Goal: Task Accomplishment & Management: Complete application form

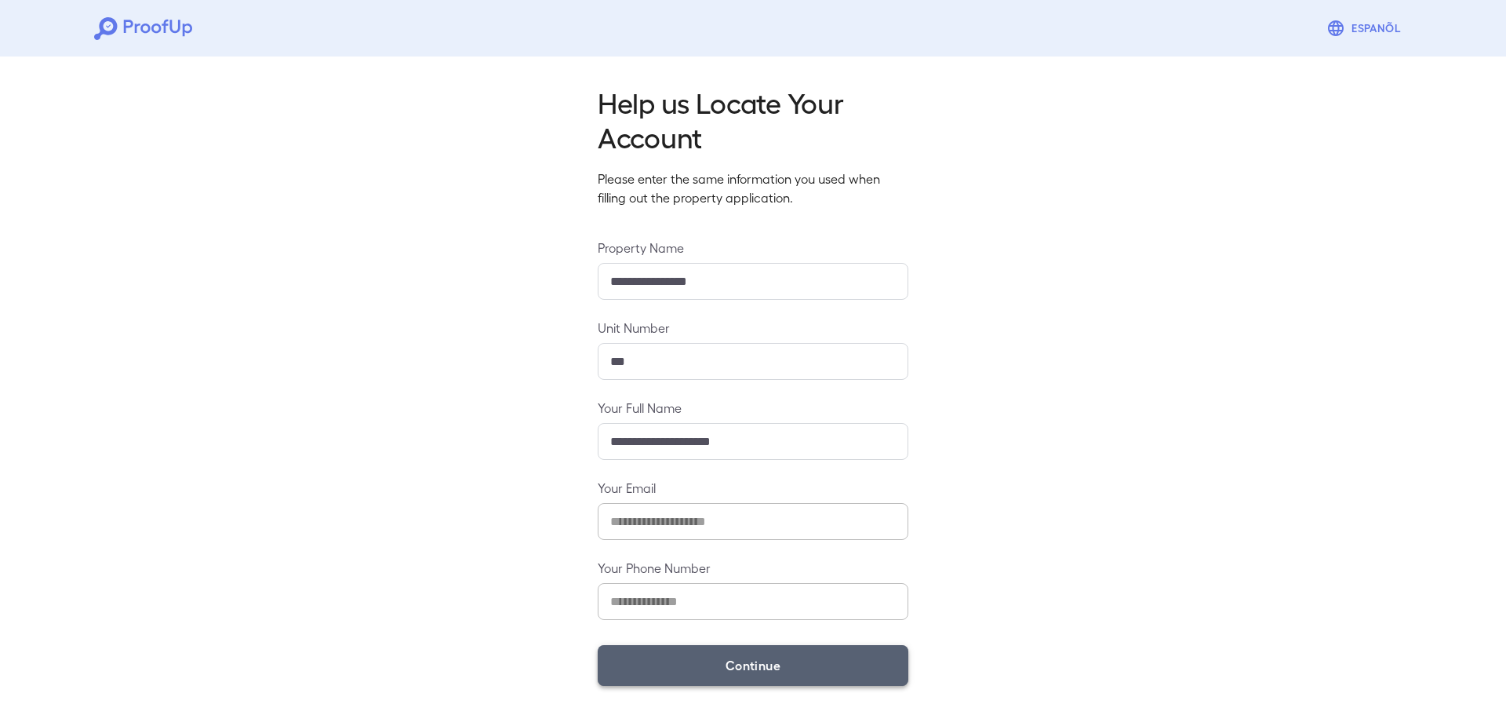
click at [743, 665] on button "Continue" at bounding box center [753, 665] width 311 height 41
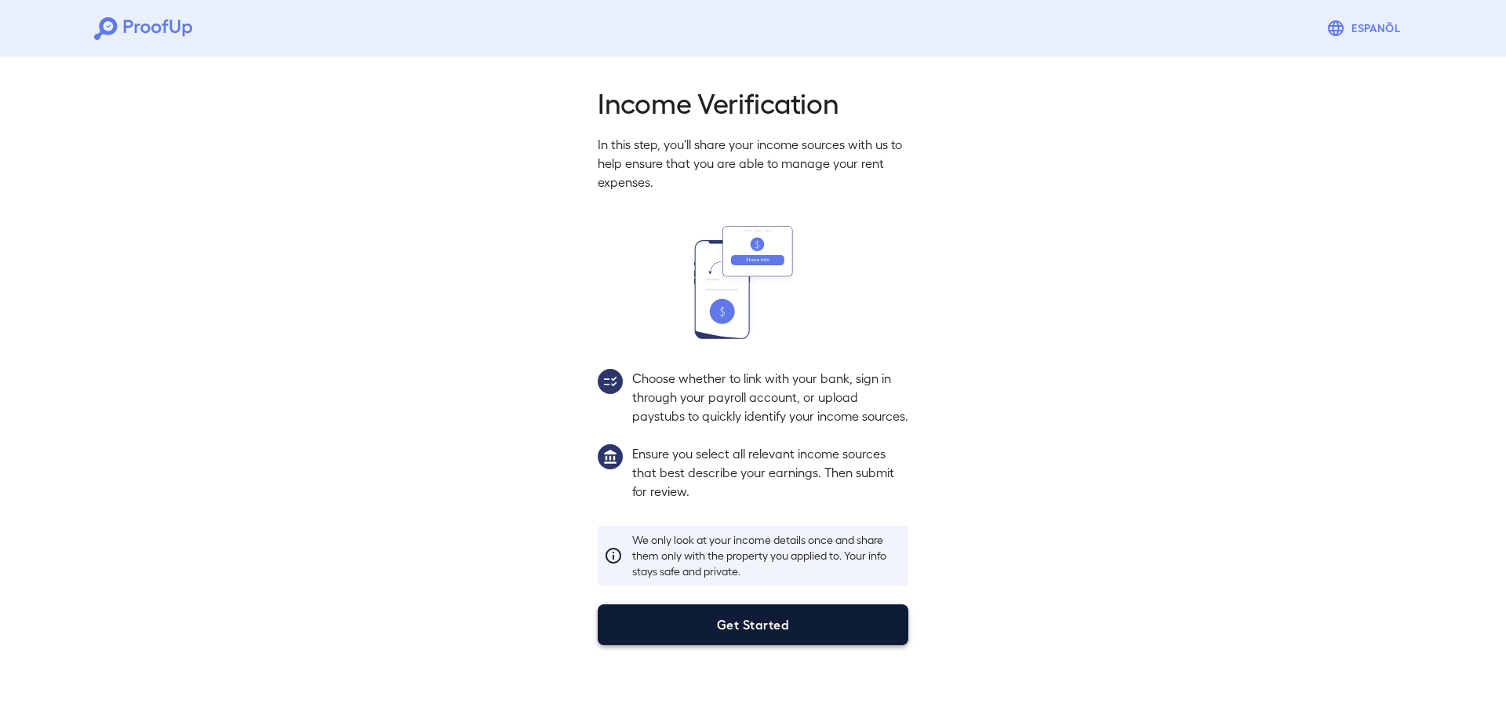
click at [777, 641] on button "Get Started" at bounding box center [753, 624] width 311 height 41
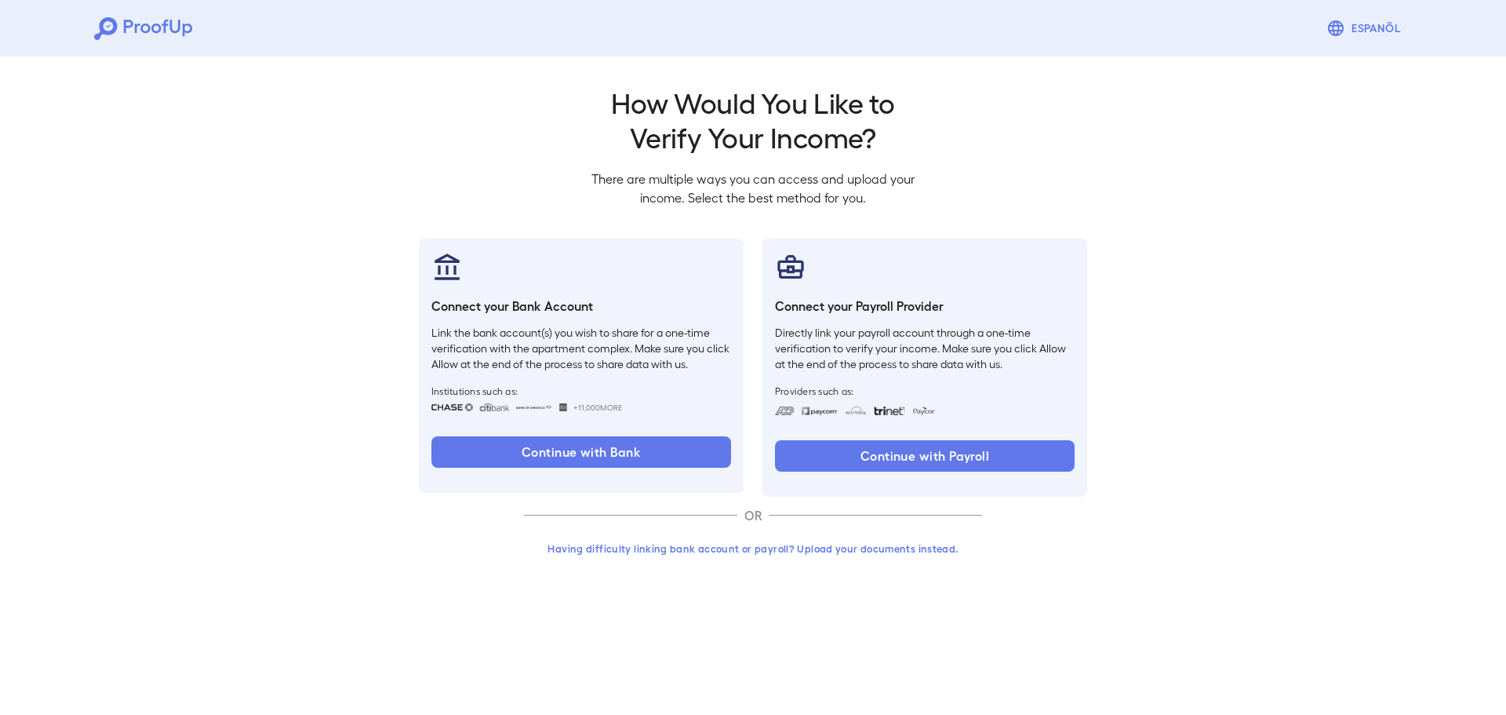
click at [773, 548] on button "Having difficulty linking bank account or payroll? Upload your documents instea…" at bounding box center [753, 548] width 458 height 28
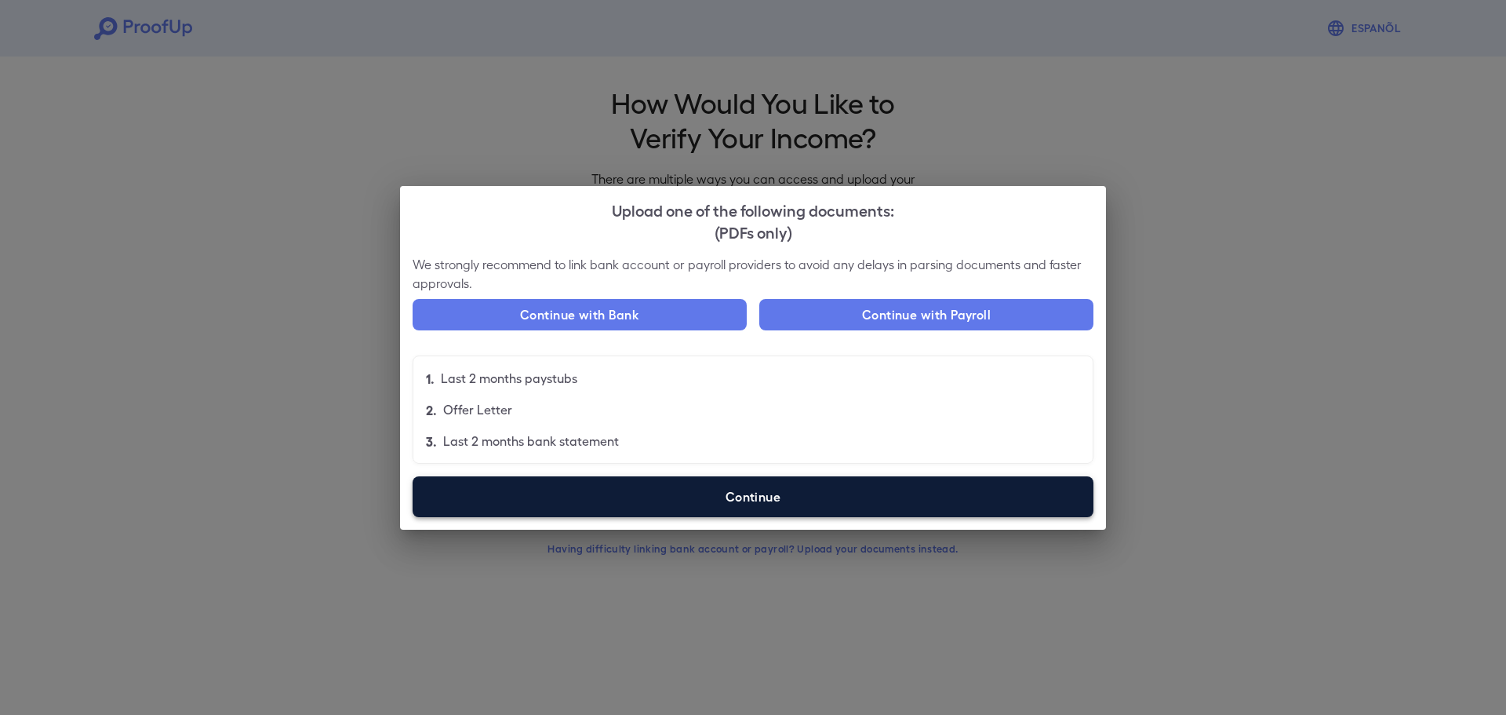
click at [856, 497] on label "Continue" at bounding box center [753, 496] width 681 height 41
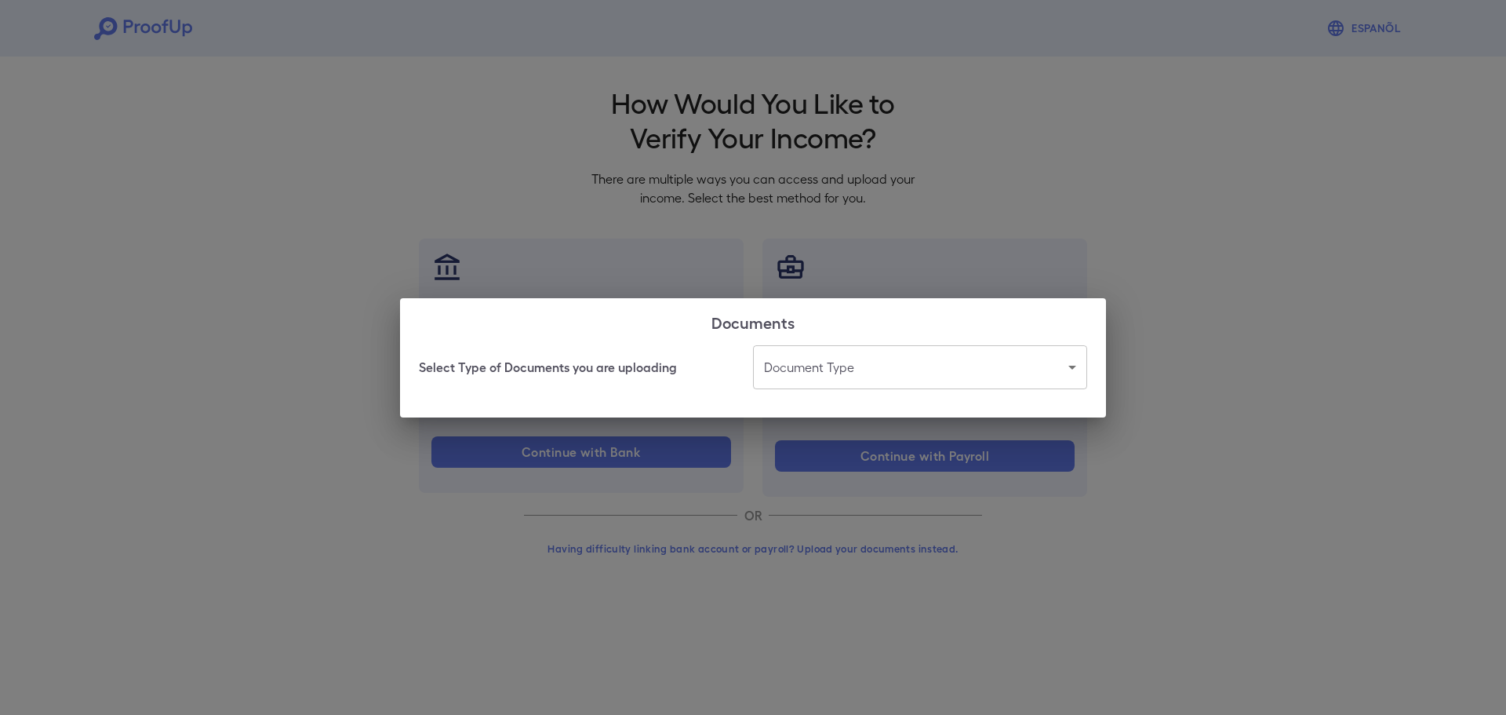
click at [938, 370] on body "Espanõl Go back How Would You Like to Verify Your Income? There are multiple wa…" at bounding box center [753, 299] width 1506 height 599
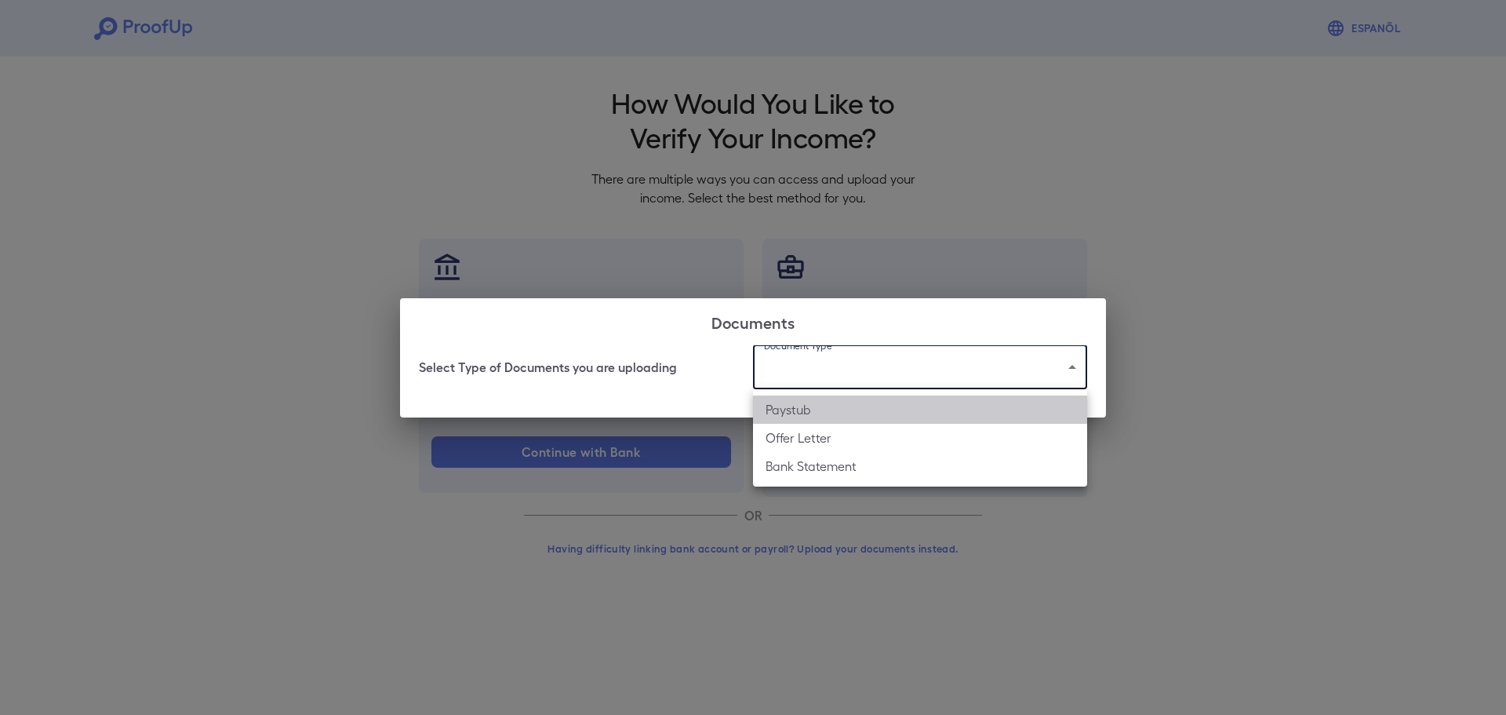
click at [816, 407] on li "Paystub" at bounding box center [920, 409] width 334 height 28
type input "*******"
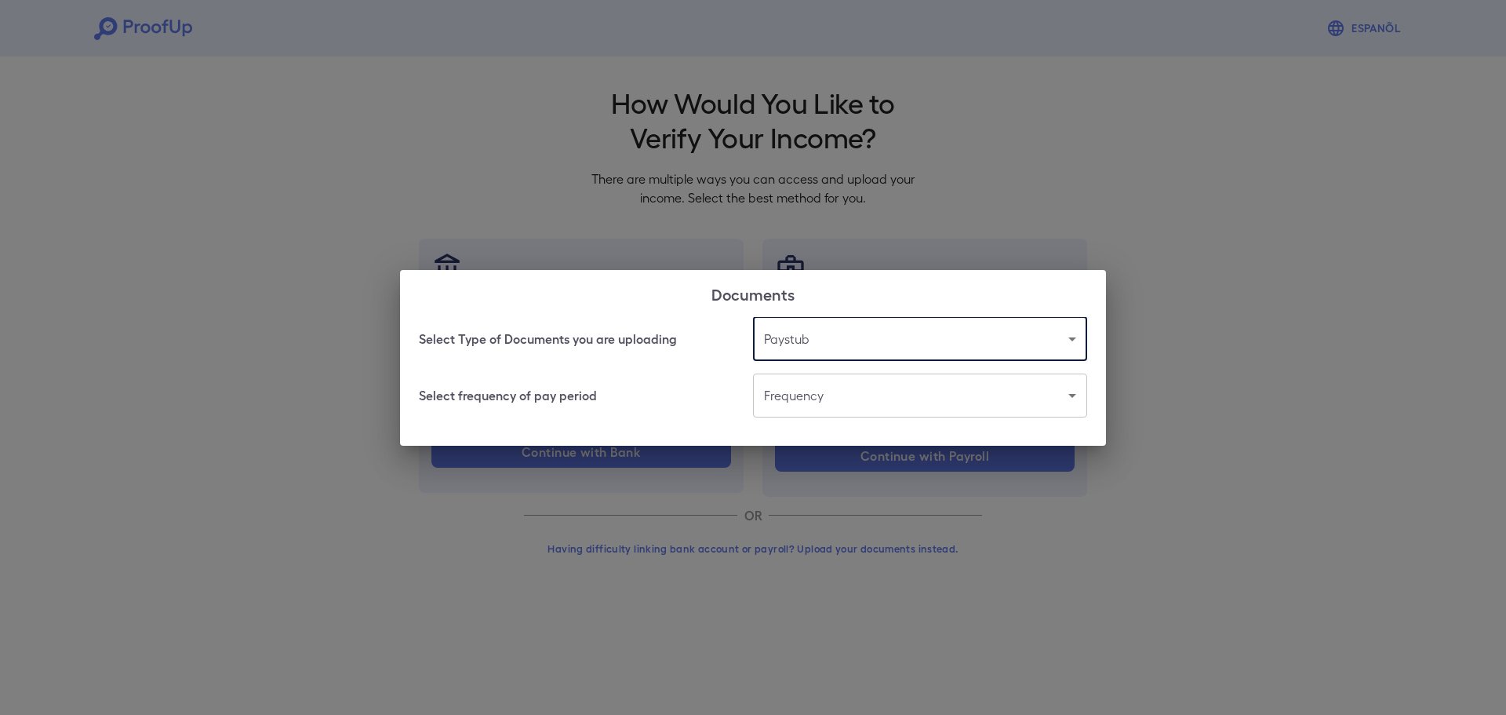
click at [795, 403] on body "Espanõl Go back How Would You Like to Verify Your Income? There are multiple wa…" at bounding box center [753, 299] width 1506 height 599
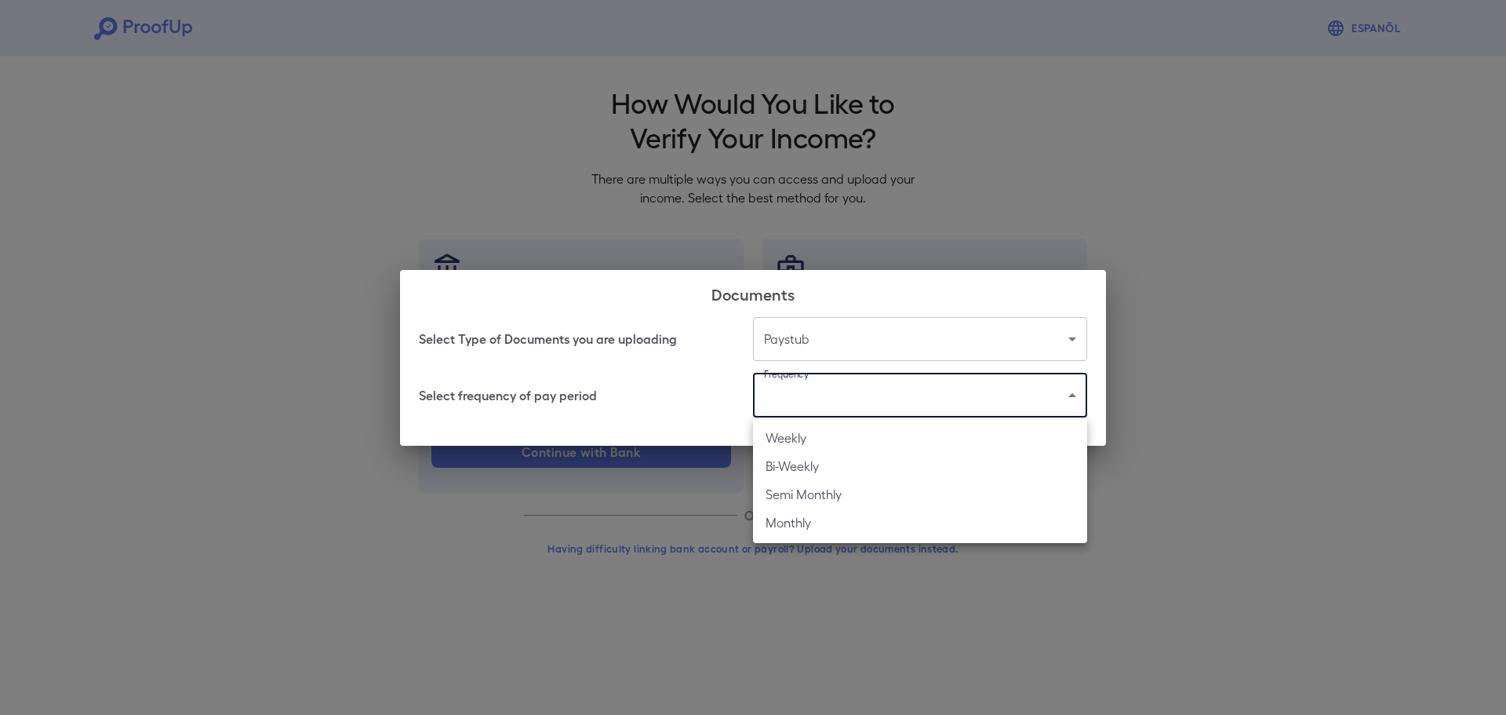
click at [790, 460] on li "Bi-Weekly" at bounding box center [920, 466] width 334 height 28
type input "*********"
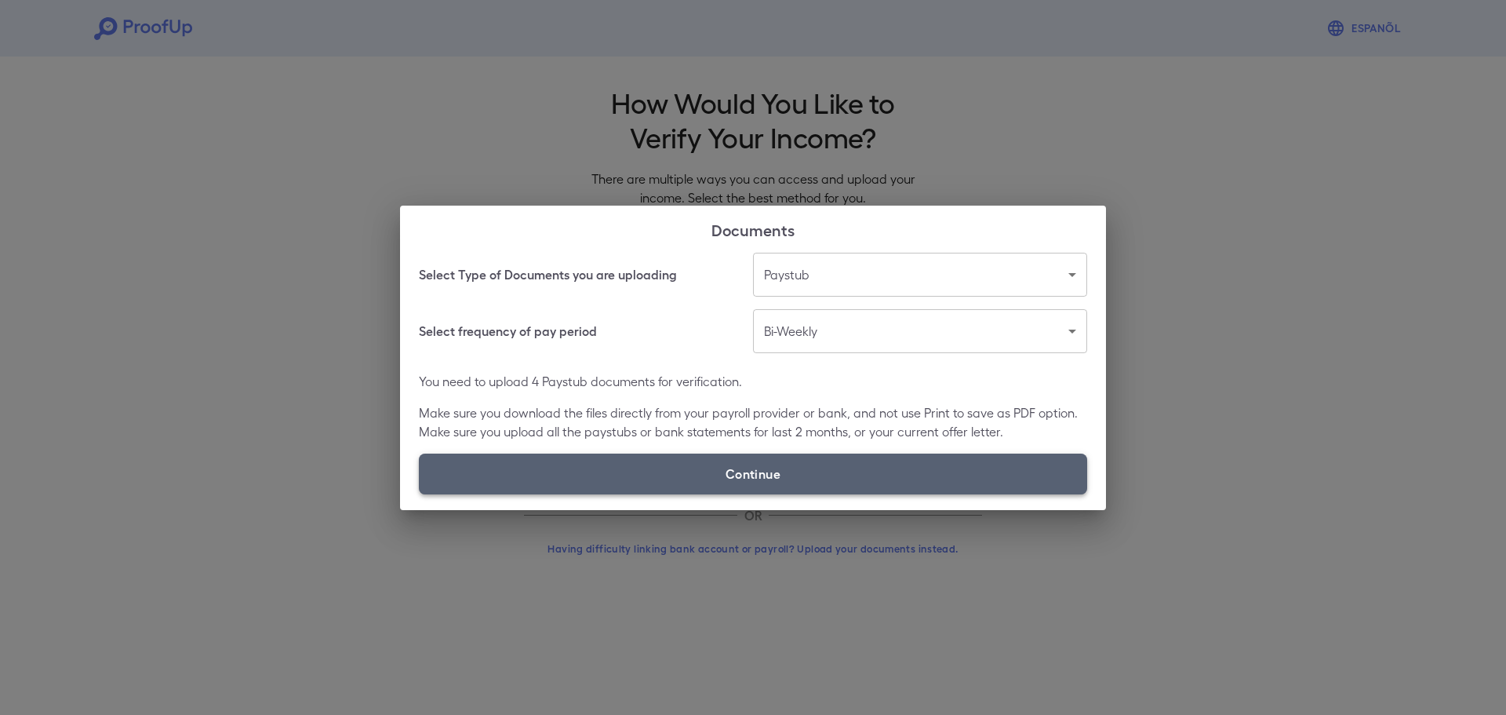
click at [797, 473] on label "Continue" at bounding box center [753, 473] width 668 height 41
click at [420, 493] on input "Continue" at bounding box center [419, 493] width 1 height 1
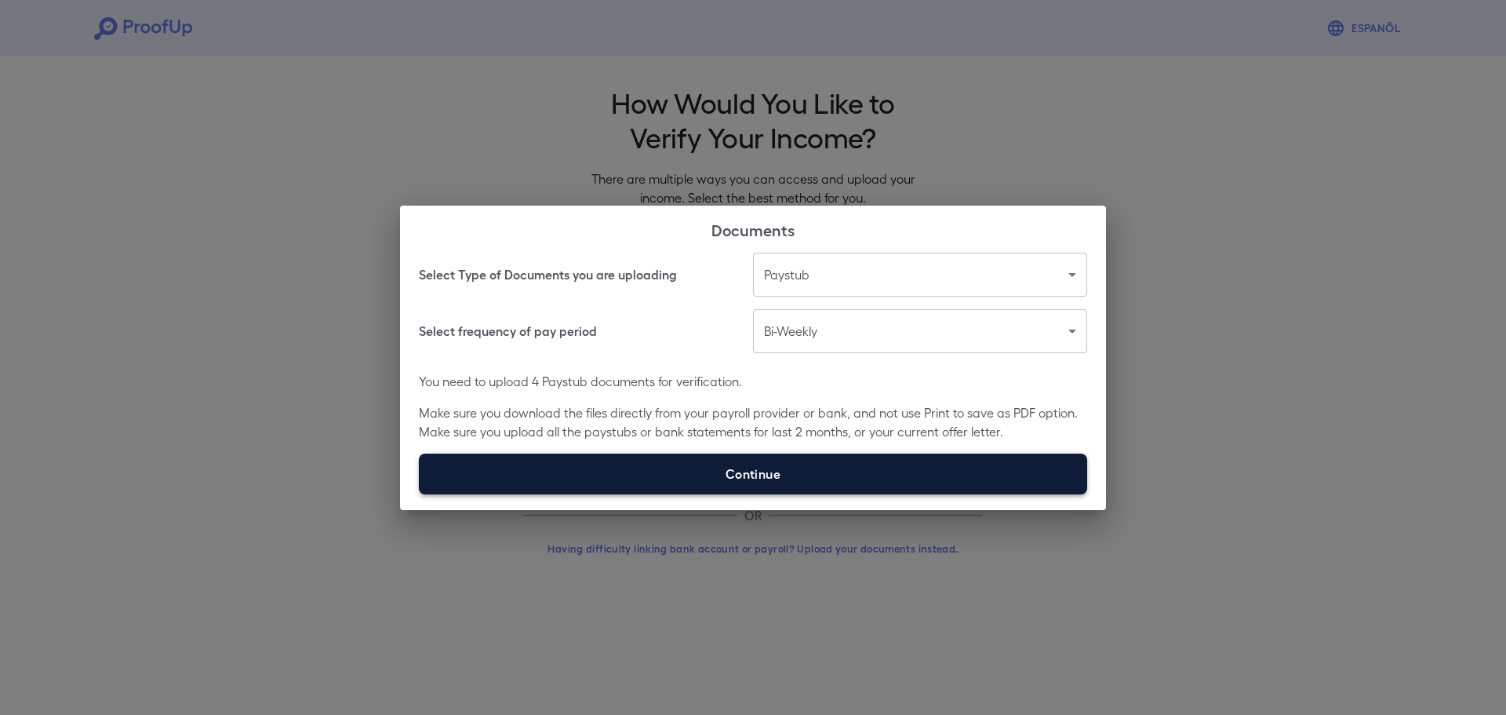
type input "**********"
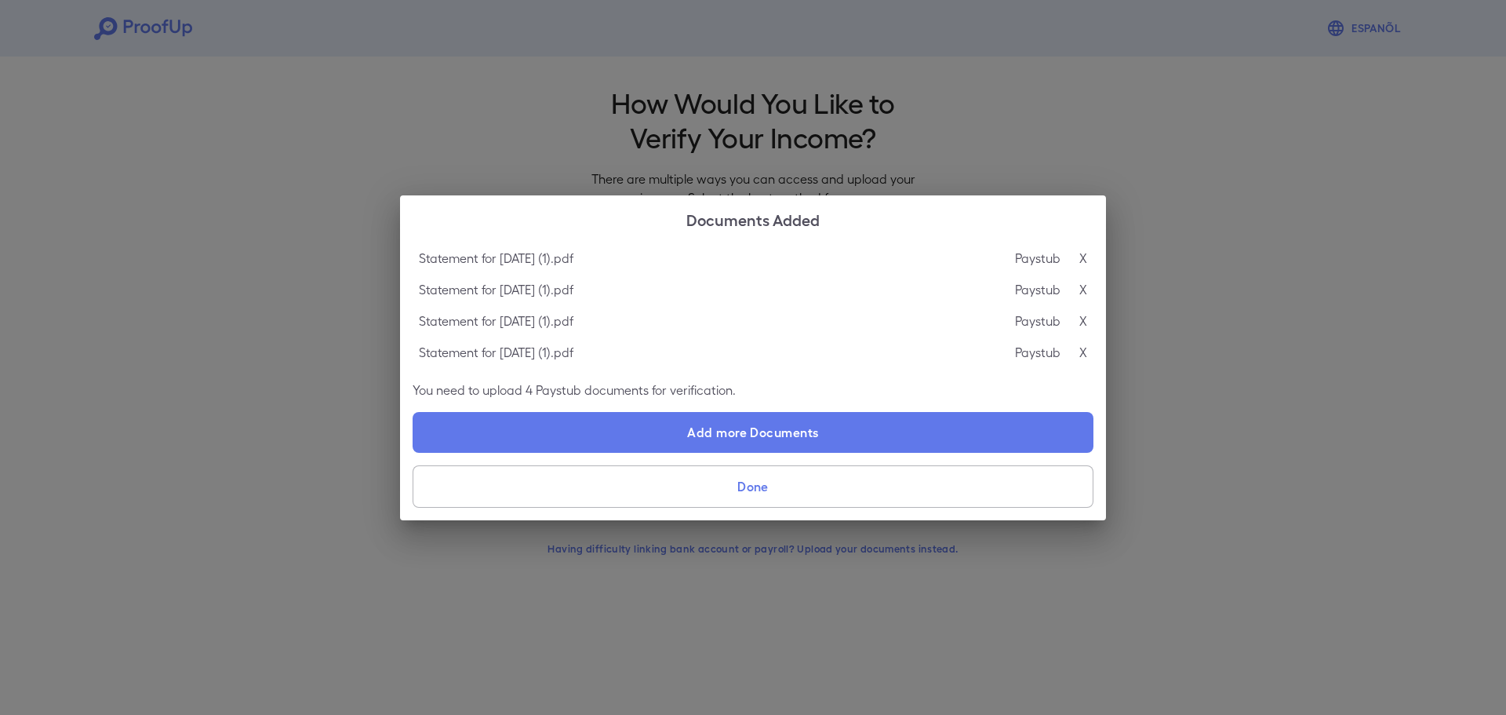
click at [801, 493] on button "Done" at bounding box center [753, 486] width 681 height 42
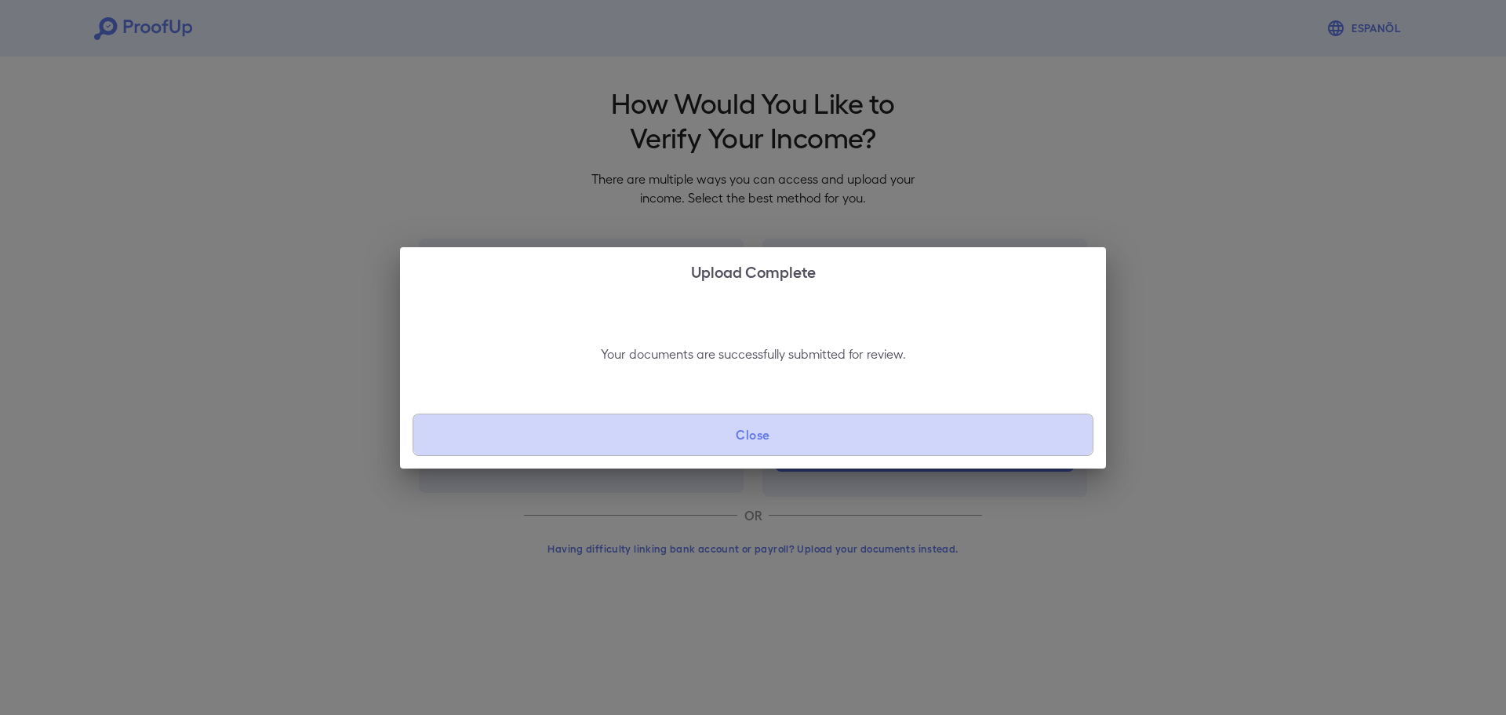
click at [810, 444] on button "Close" at bounding box center [753, 434] width 681 height 42
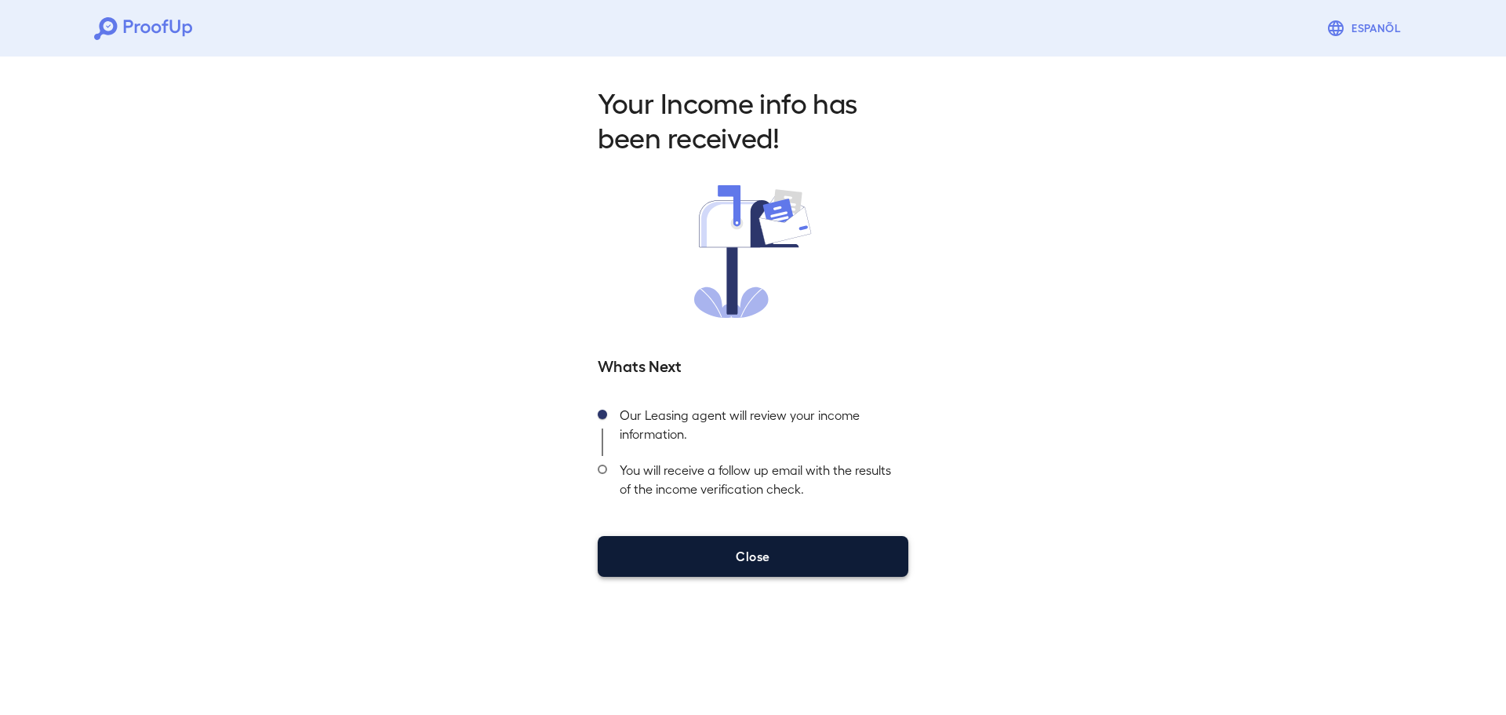
click at [811, 551] on button "Close" at bounding box center [753, 556] width 311 height 41
